Goal: Check status: Check status

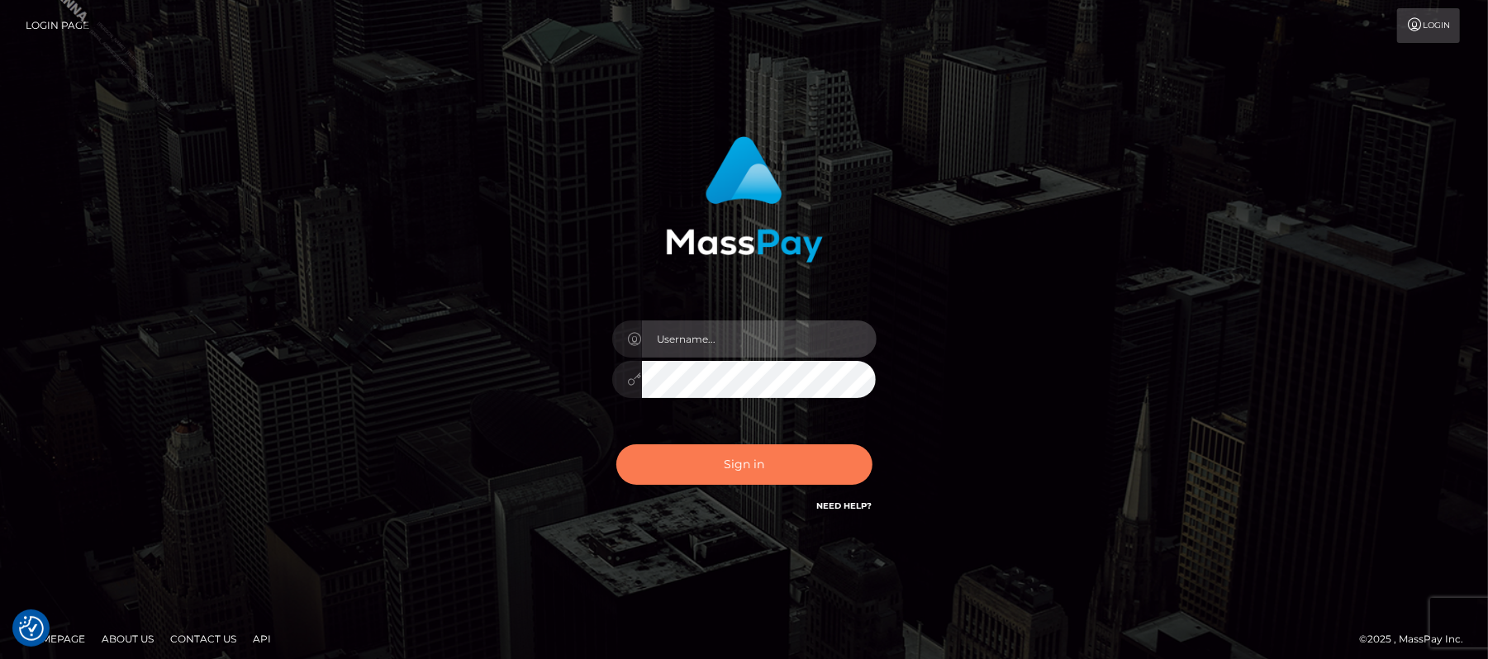
type input "Carmel.megabonanza"
drag, startPoint x: 760, startPoint y: 464, endPoint x: 758, endPoint y: 473, distance: 8.6
click at [760, 463] on button "Sign in" at bounding box center [744, 465] width 256 height 40
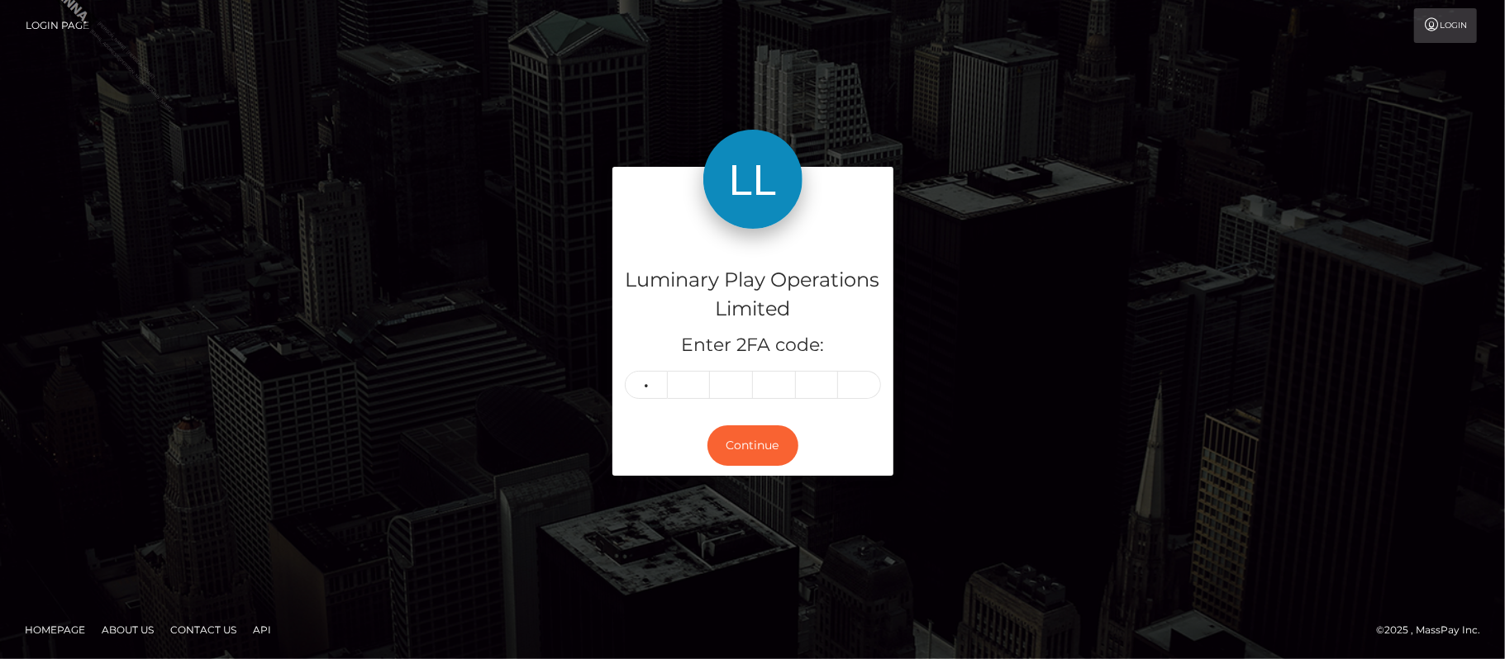
type input "5"
type input "1"
type input "7"
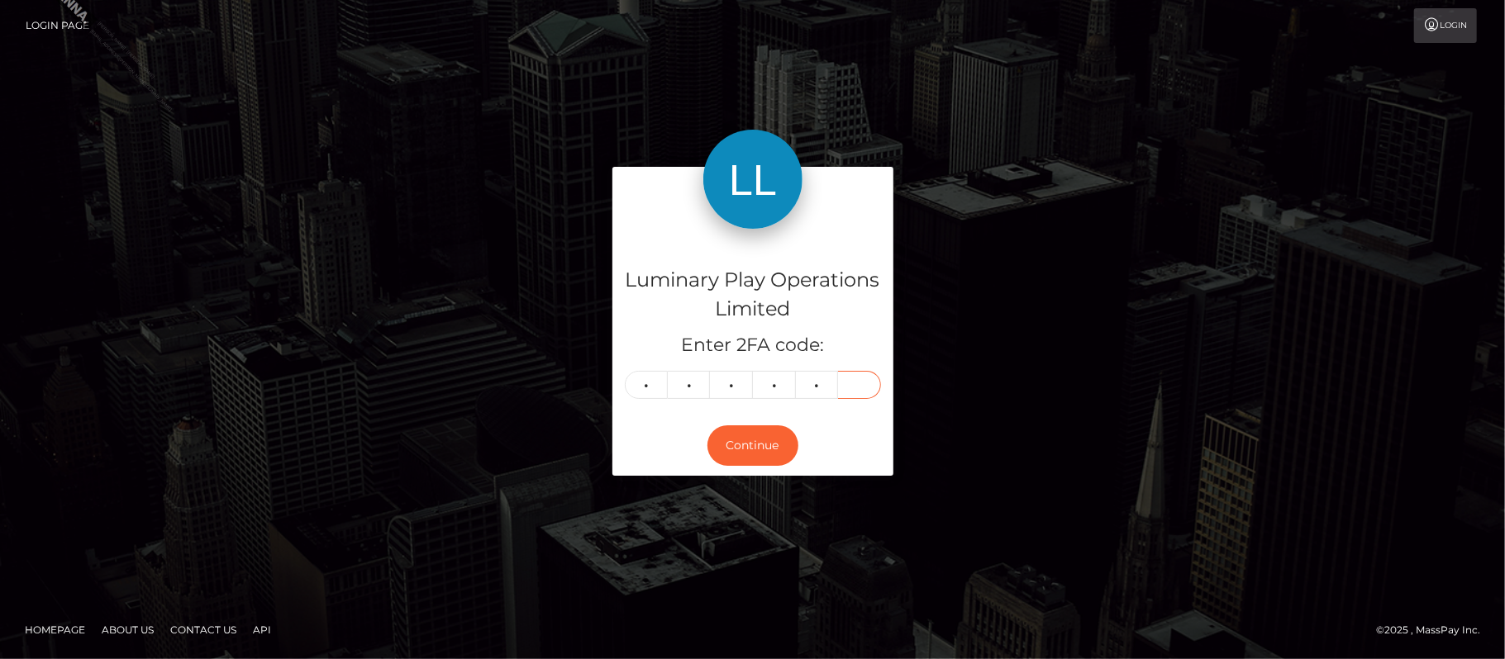
type input "6"
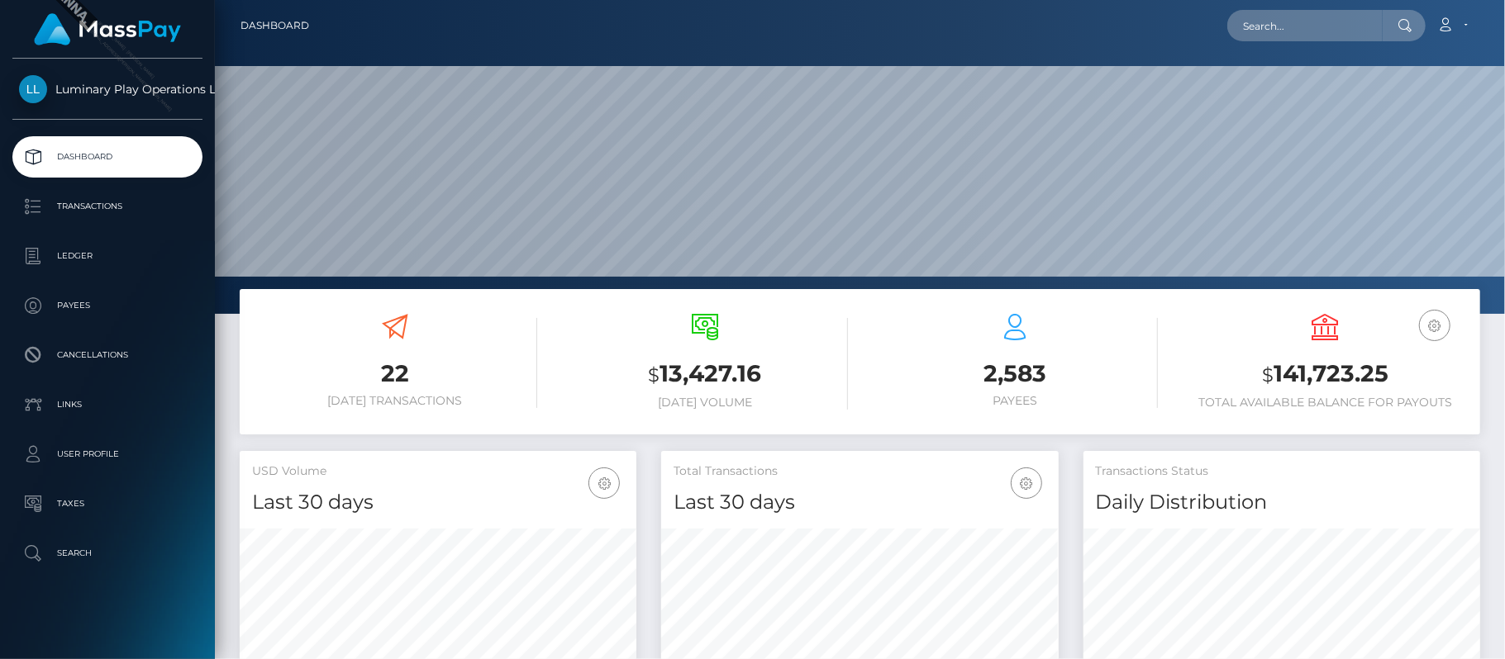
scroll to position [292, 397]
click at [116, 198] on p "Transactions" at bounding box center [107, 206] width 177 height 25
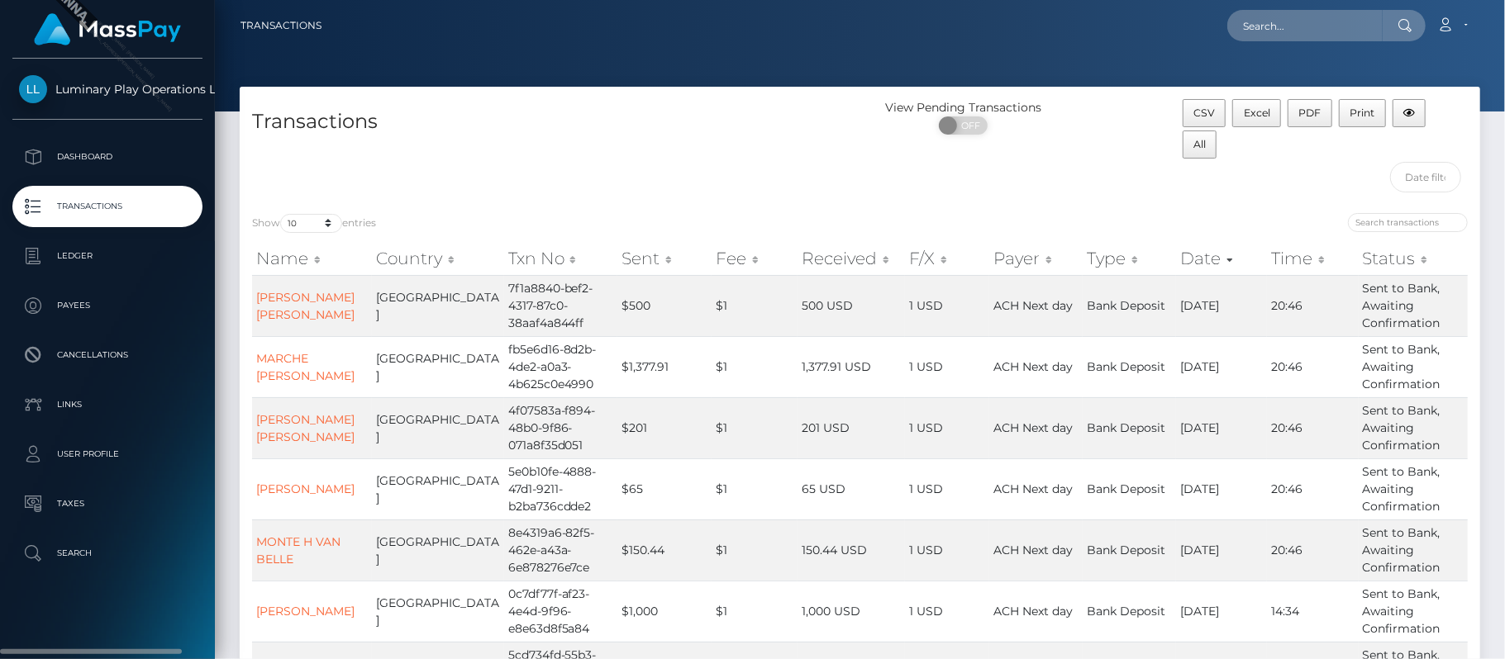
click at [169, 605] on div "Luminary Play Operations Limited Dashboard Transactions Ledger Payees Cancellat…" at bounding box center [107, 357] width 215 height 597
click at [1378, 169] on div "CSV Excel PDF Print All" at bounding box center [1325, 150] width 310 height 102
click at [1372, 177] on div "CSV Excel PDF Print All" at bounding box center [1325, 150] width 310 height 102
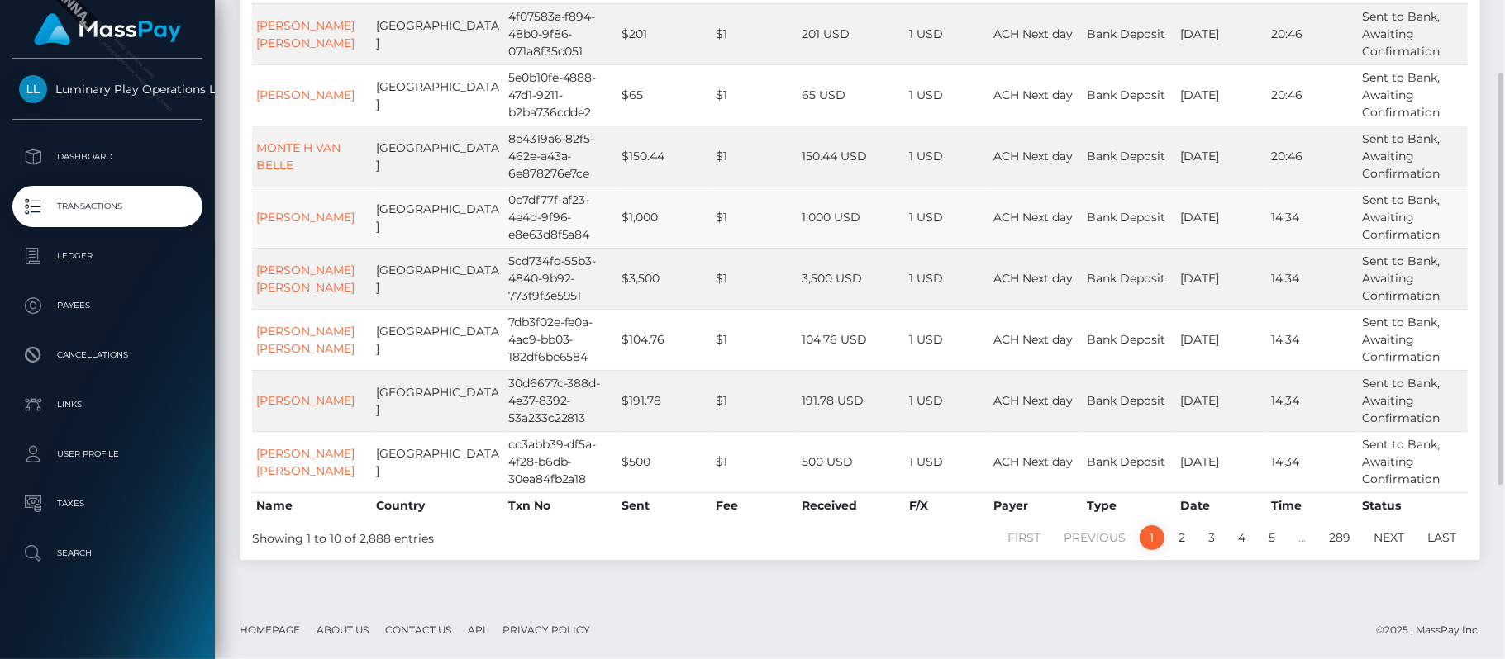
scroll to position [177, 0]
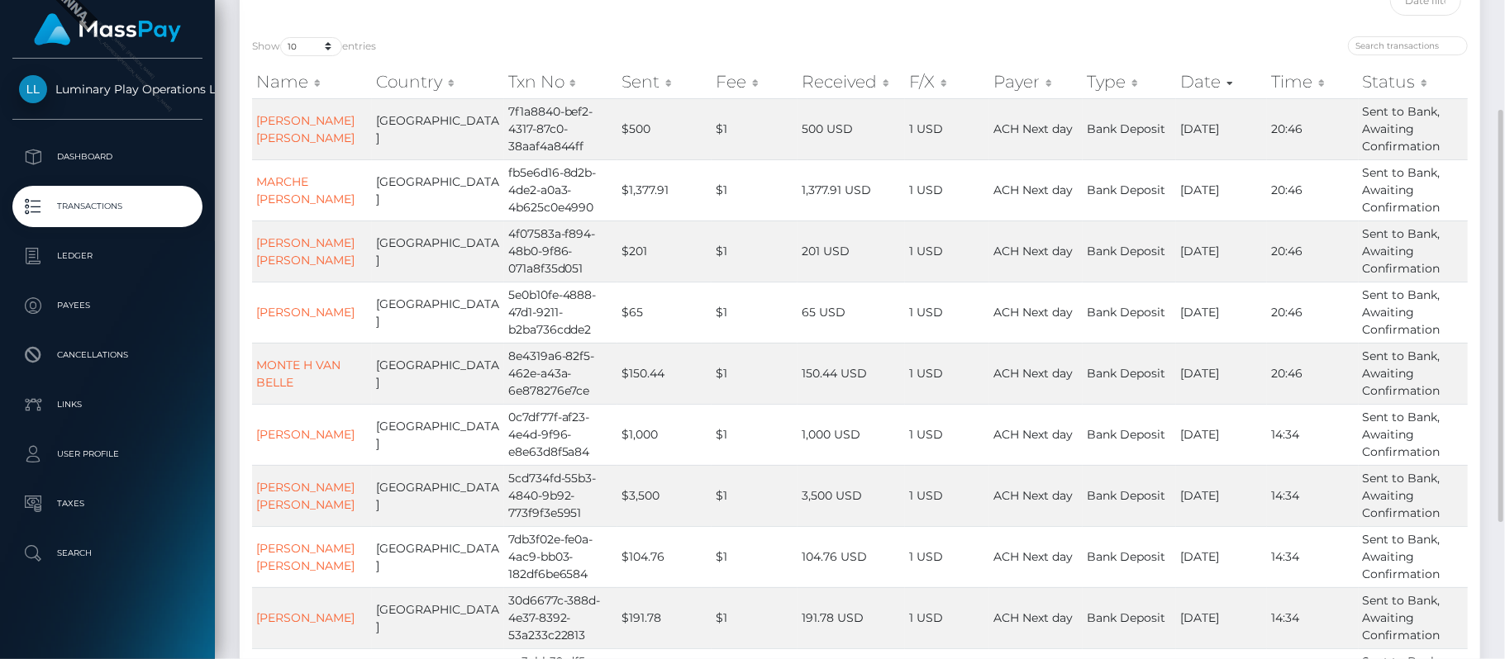
drag, startPoint x: 136, startPoint y: 615, endPoint x: 695, endPoint y: 8, distance: 825.0
click at [136, 615] on div "Luminary Play Operations Limited Dashboard Transactions Ledger Payees Cancellat…" at bounding box center [107, 357] width 215 height 597
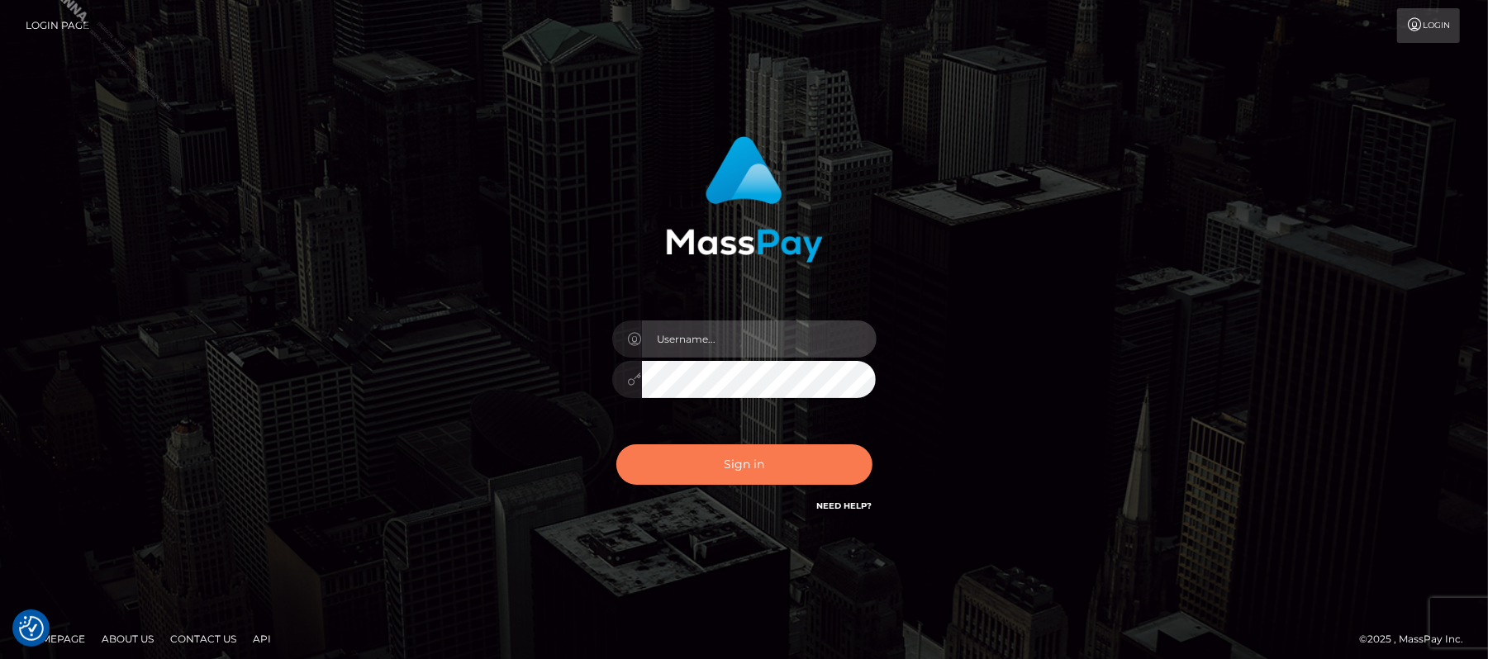
type input "Carmel.megabonanza"
click at [755, 467] on button "Sign in" at bounding box center [744, 465] width 256 height 40
type input "Carmel.megabonanza"
click at [757, 470] on button "Sign in" at bounding box center [744, 465] width 256 height 40
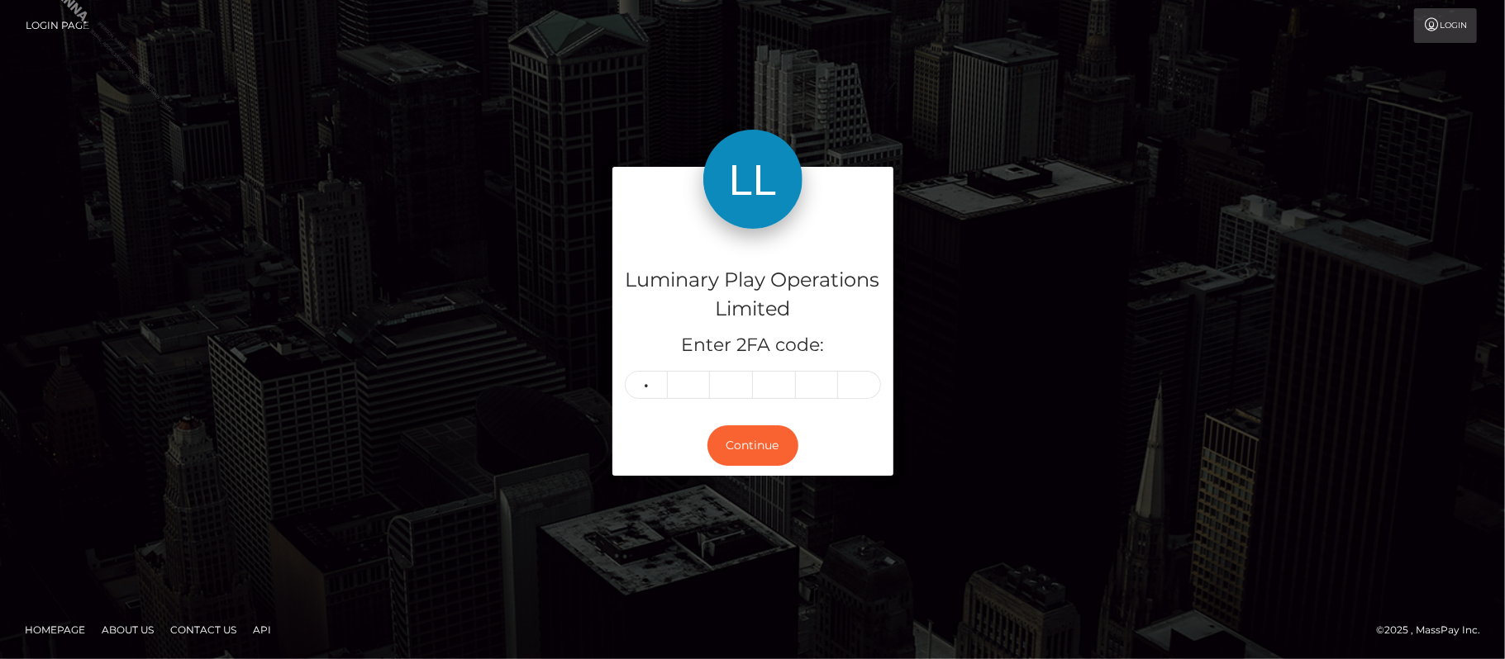
type input "3"
type input "2"
type input "3"
type input "9"
type input "1"
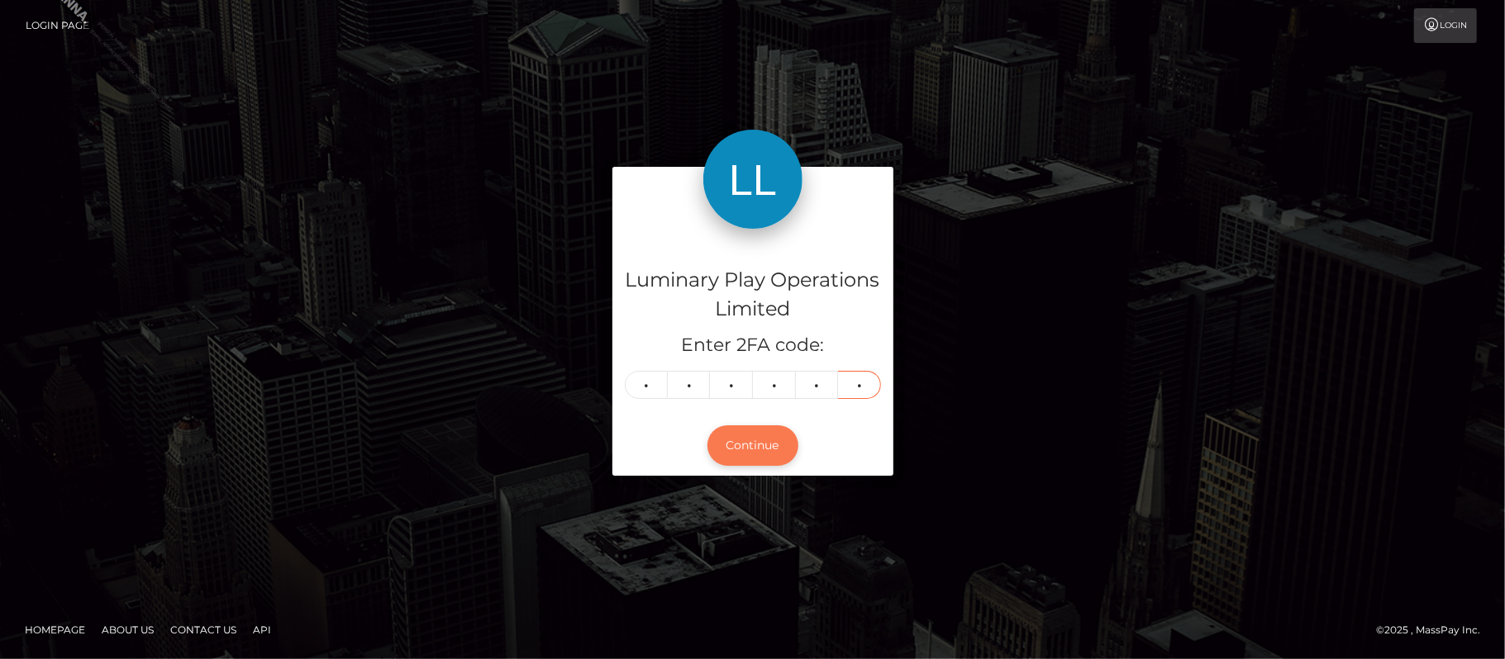
type input "1"
click at [767, 430] on button "Continue" at bounding box center [752, 446] width 91 height 40
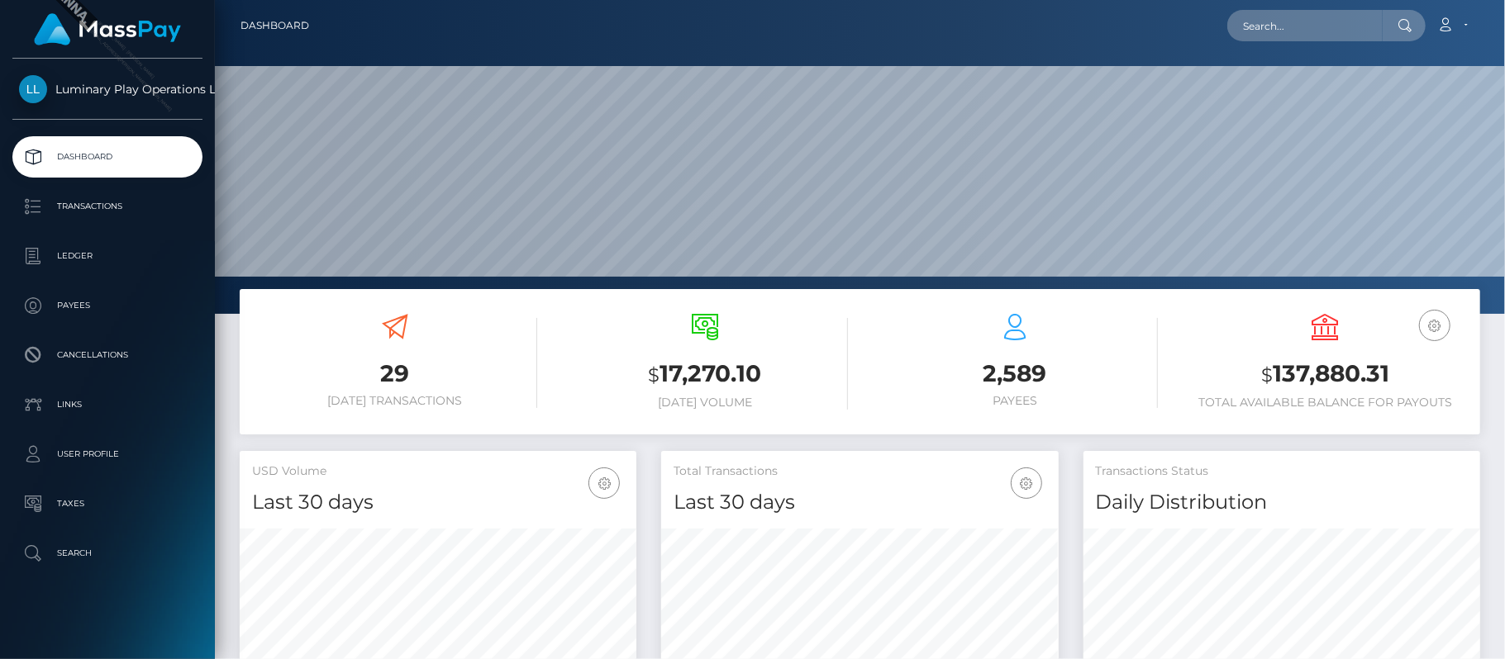
scroll to position [292, 397]
click at [1356, 381] on h3 "$ 137,880.31" at bounding box center [1324, 375] width 285 height 34
copy h3 "137,880.31"
